Goal: Task Accomplishment & Management: Use online tool/utility

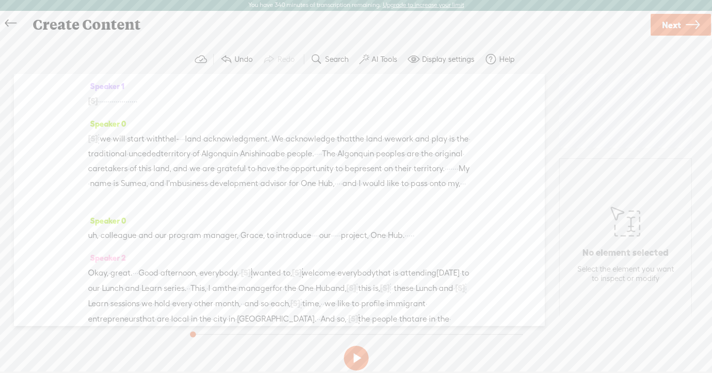
scroll to position [206, 0]
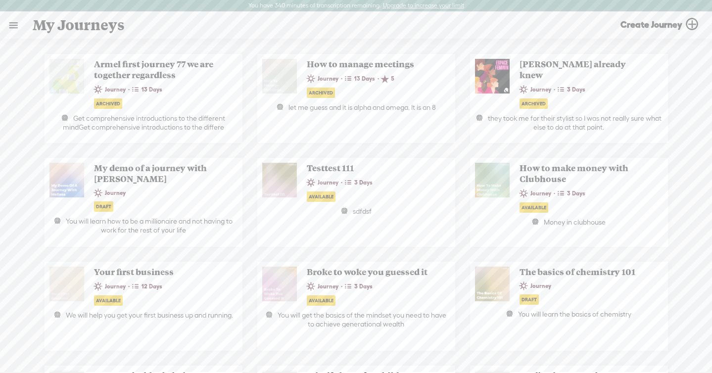
click at [10, 29] on link at bounding box center [13, 25] width 26 height 26
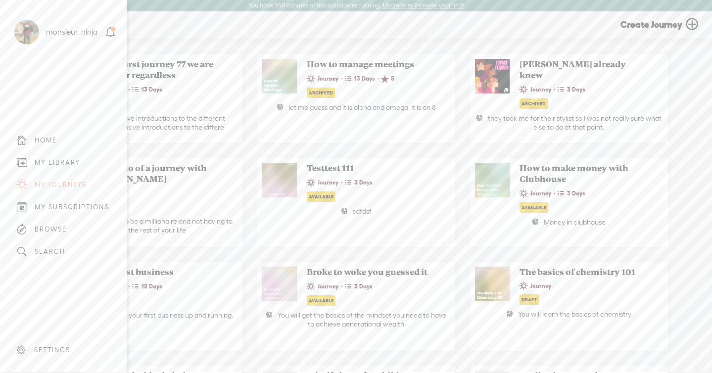
click at [69, 162] on div "MY LIBRARY" at bounding box center [58, 162] width 46 height 8
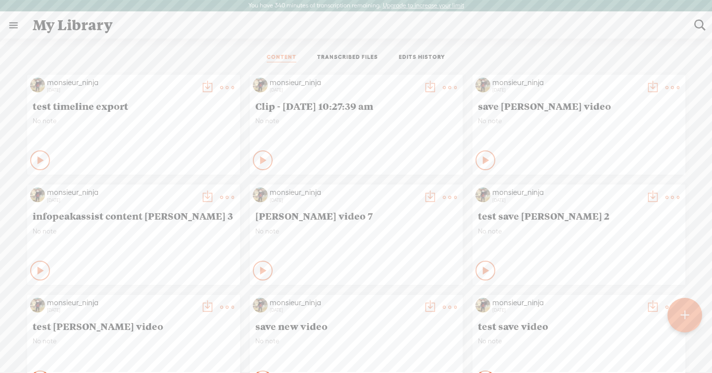
click at [337, 54] on link "TRANSCRIBED FILES" at bounding box center [347, 57] width 61 height 9
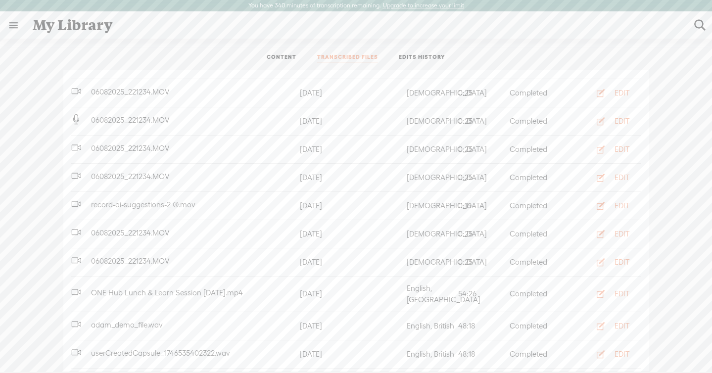
scroll to position [457, 0]
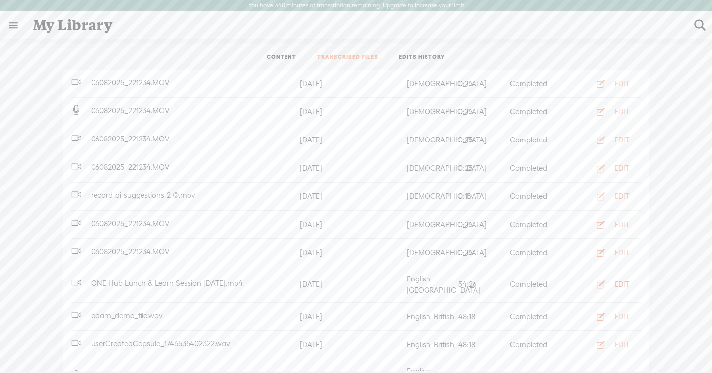
click at [616, 279] on div "EDIT" at bounding box center [621, 284] width 15 height 10
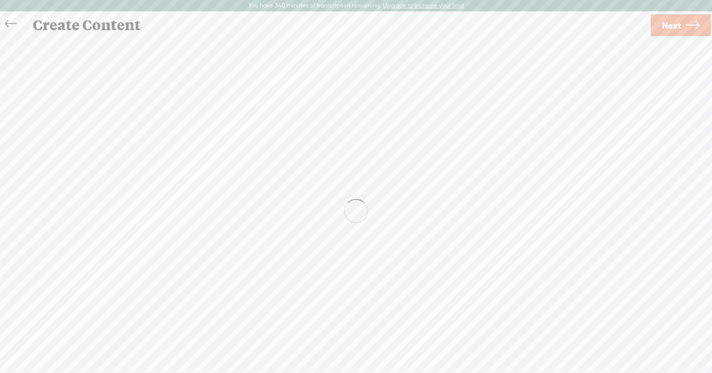
scroll to position [0, 0]
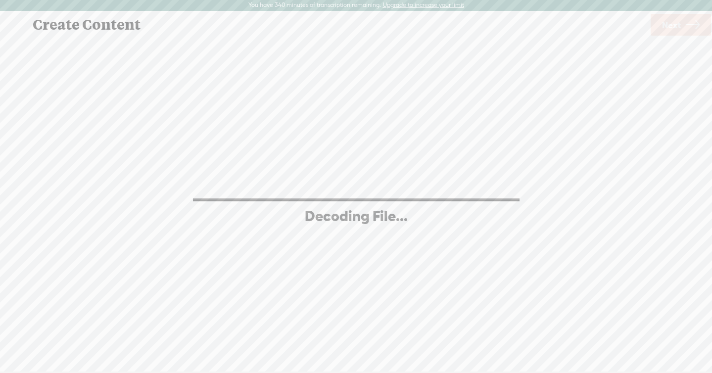
click at [503, 91] on div "Continue without editing Transcribe and edit Language used in audio: English, U…" at bounding box center [356, 209] width 692 height 345
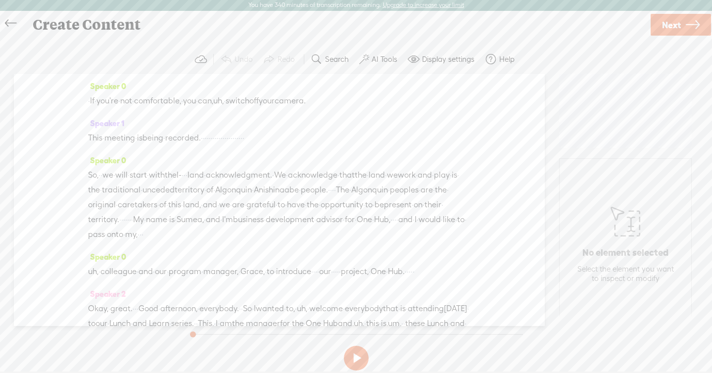
click at [376, 63] on label "AI Tools" at bounding box center [384, 59] width 26 height 10
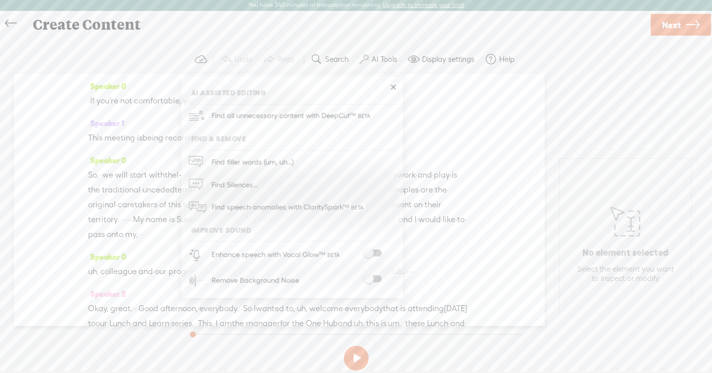
click at [365, 37] on div "Create Content" at bounding box center [337, 25] width 623 height 26
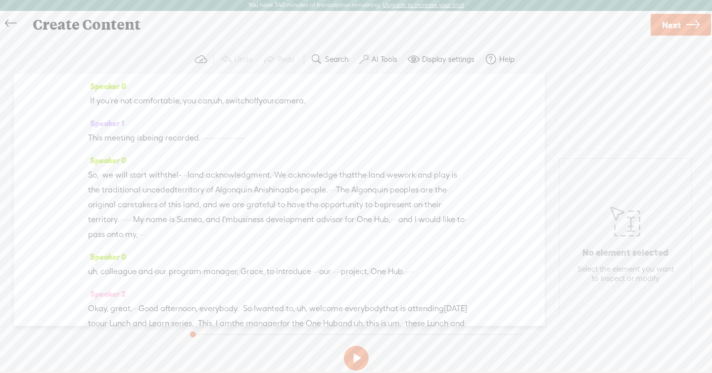
click at [185, 135] on div "Speaker 0 · If · you're · not · comfortable, · you · can, uh, · switch off your…" at bounding box center [279, 200] width 531 height 252
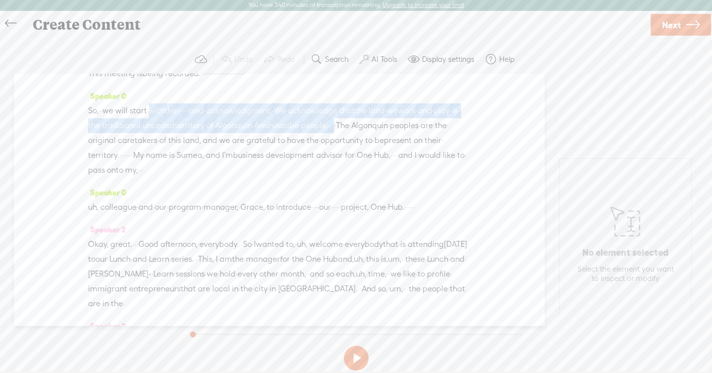
drag, startPoint x: 186, startPoint y: 140, endPoint x: 182, endPoint y: 114, distance: 26.5
click at [182, 114] on div "So, · · we · will · start · with the l- · · · land · acknowledgment. · We · ack…" at bounding box center [279, 140] width 382 height 74
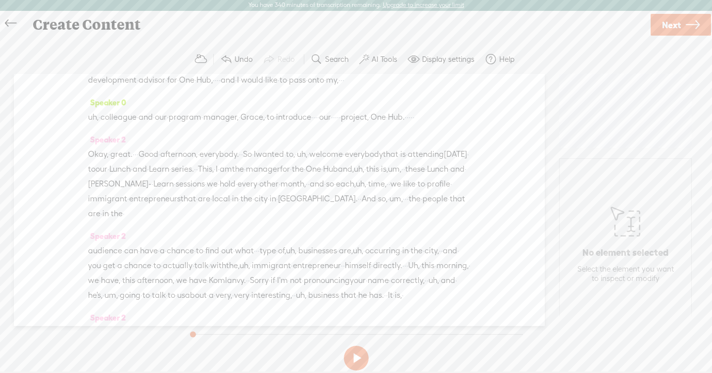
scroll to position [133, 0]
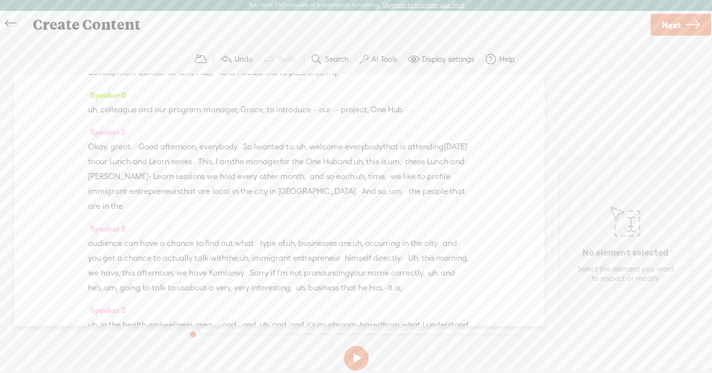
drag, startPoint x: 292, startPoint y: 178, endPoint x: 382, endPoint y: 178, distance: 90.0
click at [382, 178] on div "Okay, · great. · · · Good · afternoon, · everybody. · · So · I wanted · to, · u…" at bounding box center [279, 176] width 382 height 74
